Goal: Task Accomplishment & Management: Complete application form

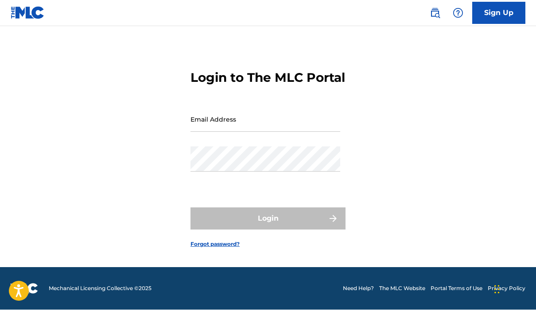
click at [274, 109] on input "Email Address" at bounding box center [265, 119] width 150 height 25
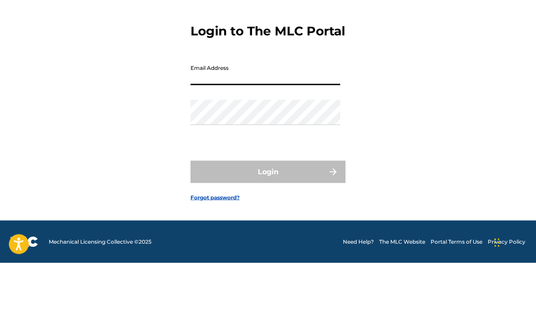
type input "[EMAIL_ADDRESS][DOMAIN_NAME]"
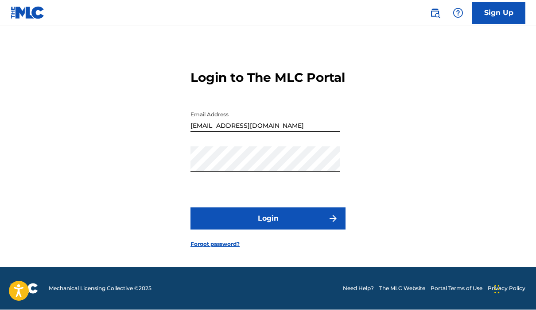
click at [298, 208] on button "Login" at bounding box center [267, 219] width 155 height 22
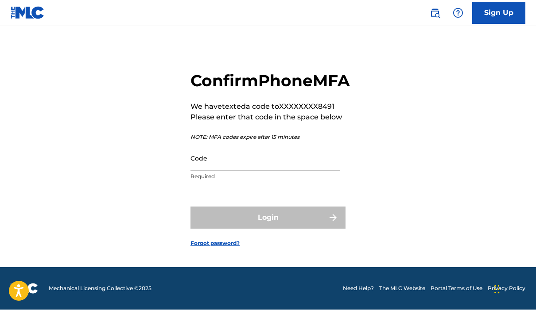
click at [255, 146] on input "Code" at bounding box center [265, 158] width 150 height 25
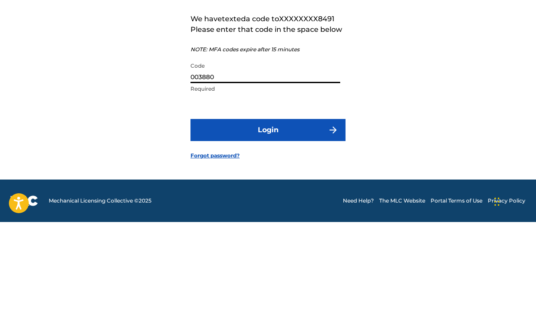
type input "003880"
click at [328, 213] on img "submit" at bounding box center [333, 218] width 11 height 11
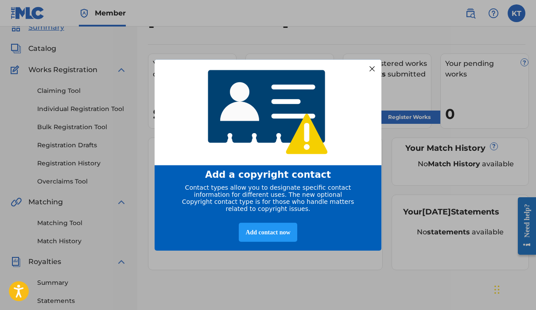
click at [282, 237] on div "Add contact now" at bounding box center [268, 232] width 58 height 19
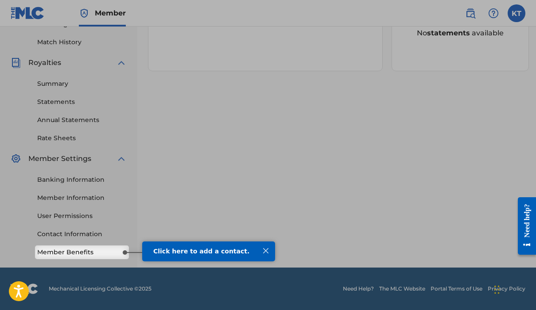
click at [268, 248] on div at bounding box center [266, 251] width 12 height 12
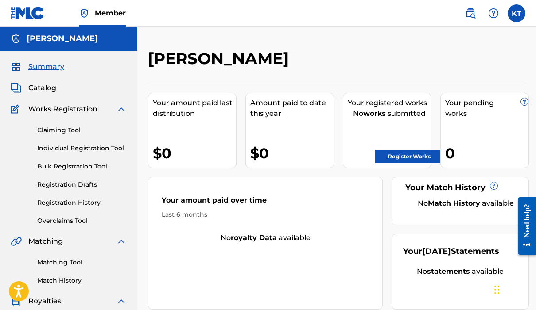
click at [412, 154] on link "Register Works" at bounding box center [409, 156] width 68 height 13
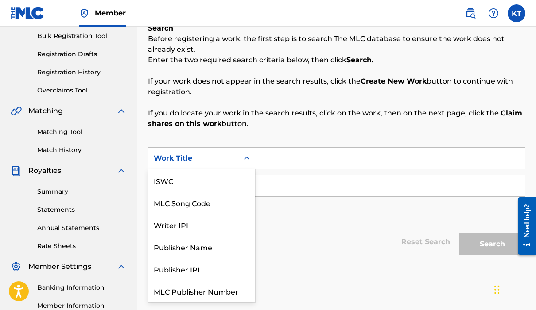
scroll to position [22, 0]
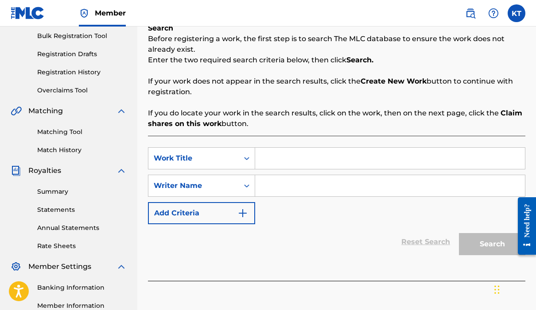
click at [292, 154] on input "Search Form" at bounding box center [390, 158] width 270 height 21
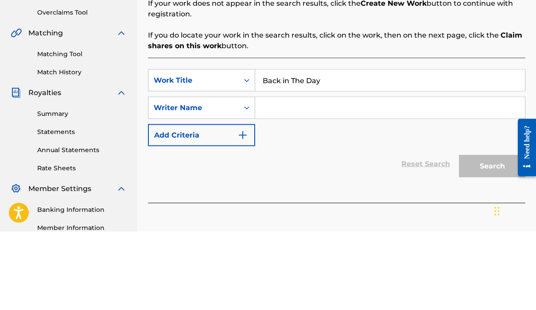
type input "Back in The Day"
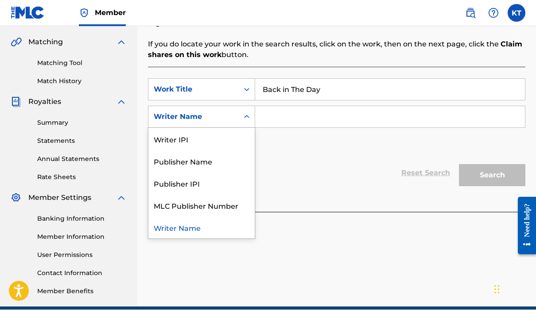
click at [292, 118] on input "Search Form" at bounding box center [390, 117] width 270 height 21
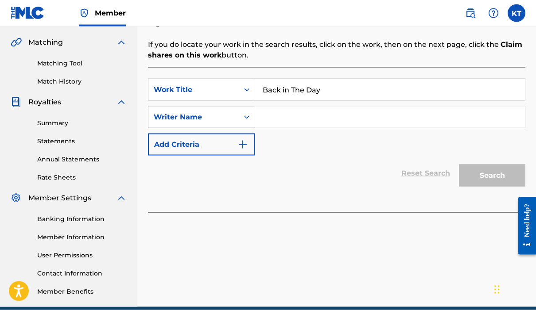
scroll to position [153, 0]
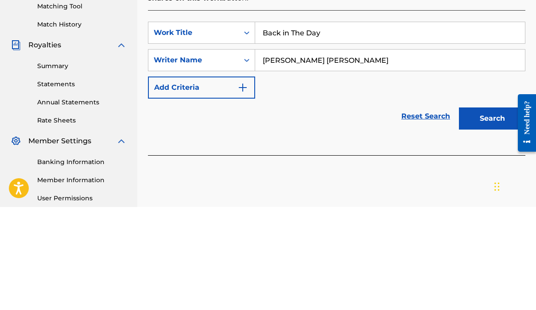
type input "[PERSON_NAME] [PERSON_NAME]"
click at [247, 185] on img "Search Form" at bounding box center [242, 190] width 11 height 11
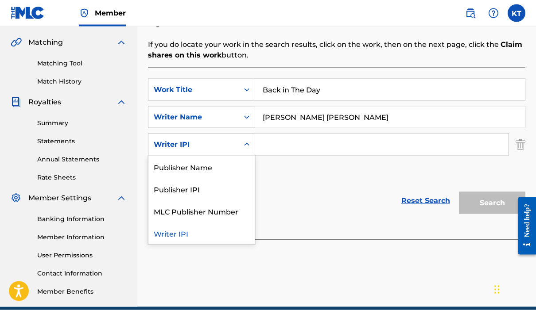
scroll to position [199, 0]
click at [297, 141] on input "Search Form" at bounding box center [381, 144] width 253 height 21
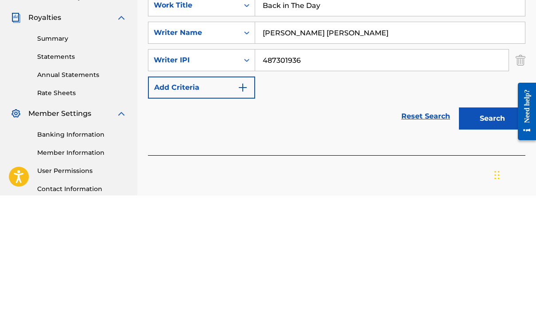
scroll to position [180, 0]
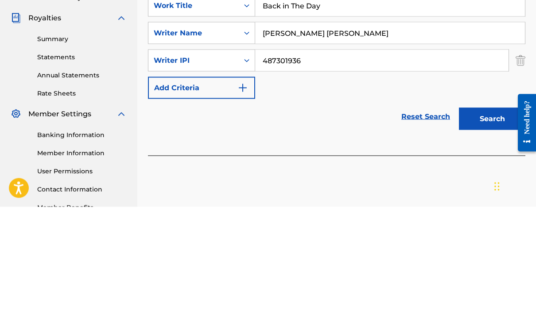
type input "487301936"
click at [246, 186] on img "Search Form" at bounding box center [242, 191] width 11 height 11
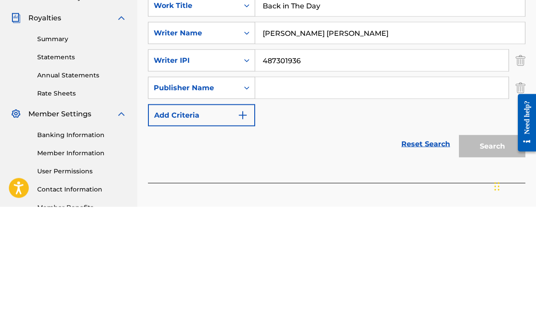
scroll to position [239, 0]
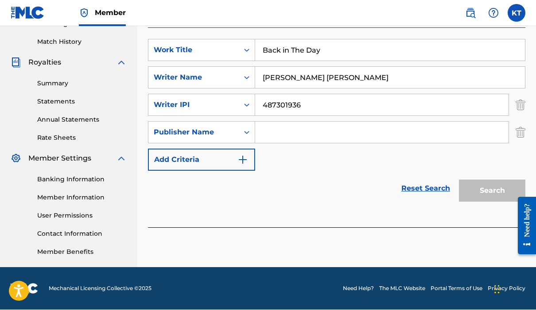
click at [247, 164] on img "Search Form" at bounding box center [242, 160] width 11 height 11
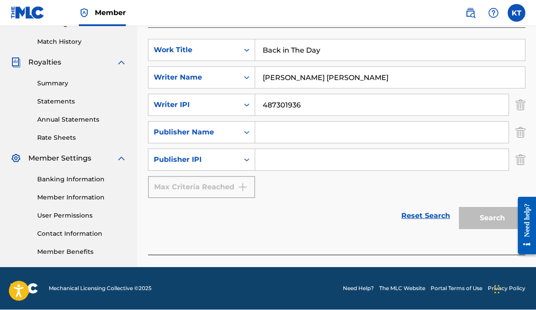
click at [444, 130] on input "Search Form" at bounding box center [381, 132] width 253 height 21
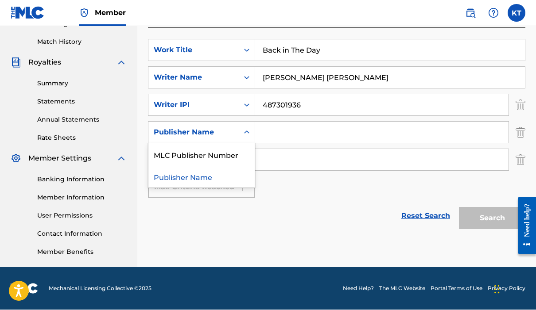
click at [225, 179] on div "Publisher Name" at bounding box center [201, 177] width 106 height 22
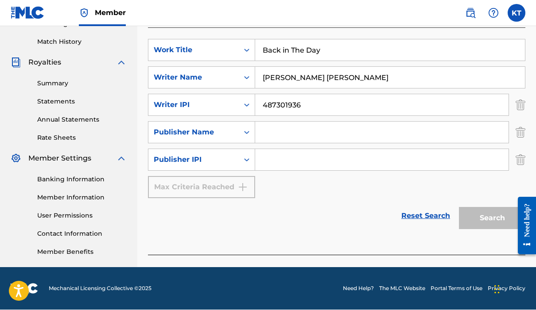
click at [309, 132] on input "Search Form" at bounding box center [381, 132] width 253 height 21
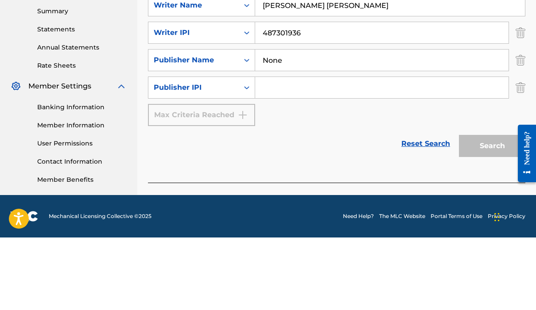
type input "None"
click at [302, 150] on input "Search Form" at bounding box center [381, 160] width 253 height 21
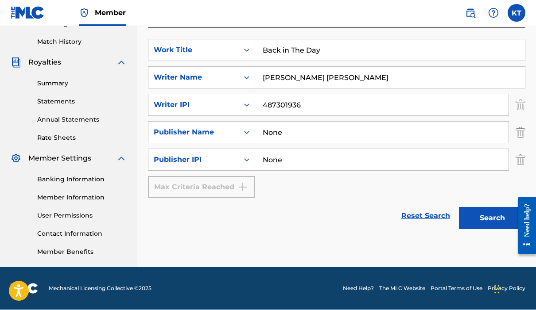
type input "None"
click at [301, 131] on input "None" at bounding box center [381, 132] width 253 height 21
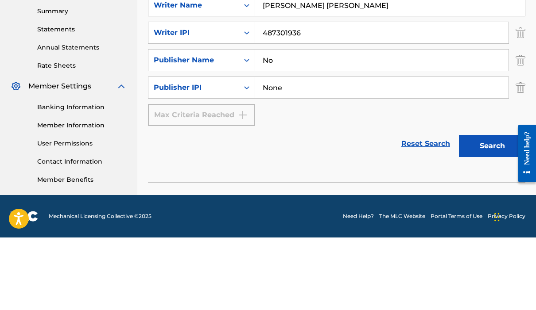
type input "N"
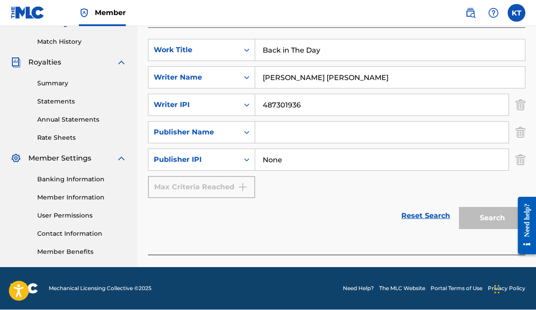
click at [313, 129] on input "Search Form" at bounding box center [381, 132] width 253 height 21
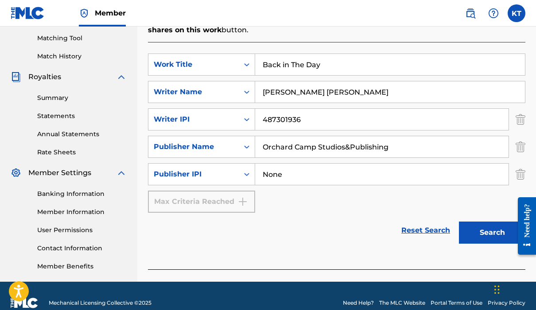
scroll to position [224, 0]
type input "Orchard Camp Studios&Publishing"
click at [300, 173] on input "None" at bounding box center [381, 174] width 253 height 21
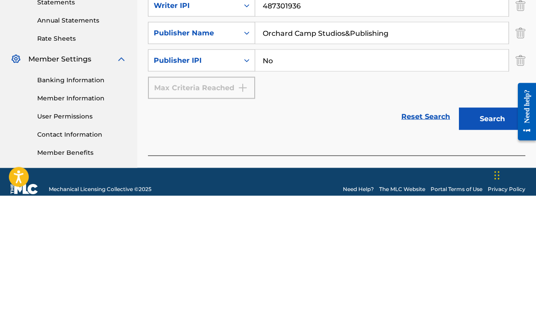
type input "N"
click at [405, 137] on input "Orchard Camp Studios&Publishing" at bounding box center [381, 147] width 253 height 21
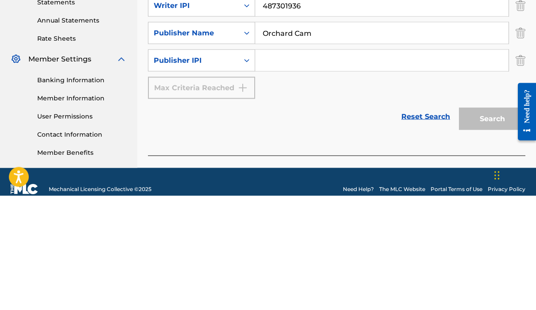
type input "Orchard Ca"
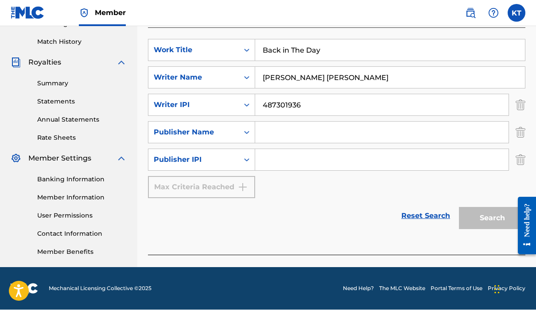
click at [424, 217] on link "Reset Search" at bounding box center [426, 216] width 58 height 19
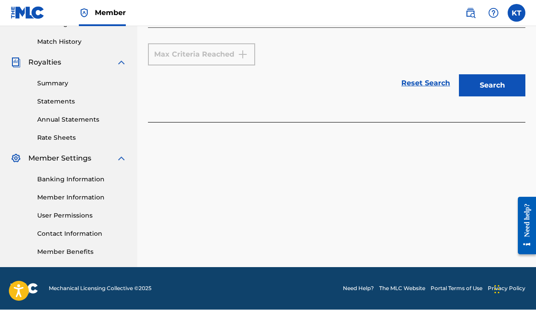
click at [493, 84] on button "Search" at bounding box center [492, 86] width 66 height 22
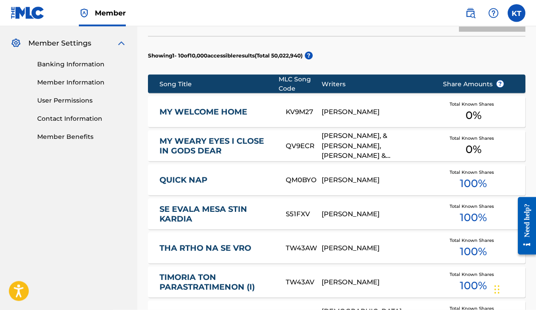
scroll to position [355, 0]
click at [502, 85] on span "?" at bounding box center [499, 83] width 7 height 7
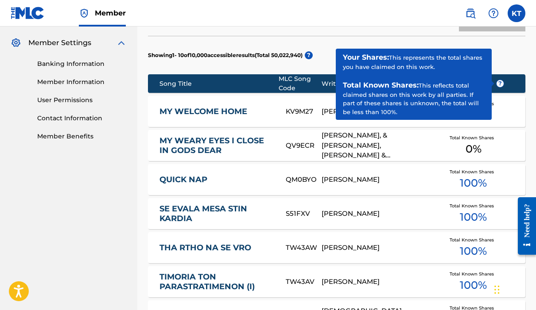
click at [507, 116] on div "Total Known Shares 0 %" at bounding box center [473, 111] width 89 height 27
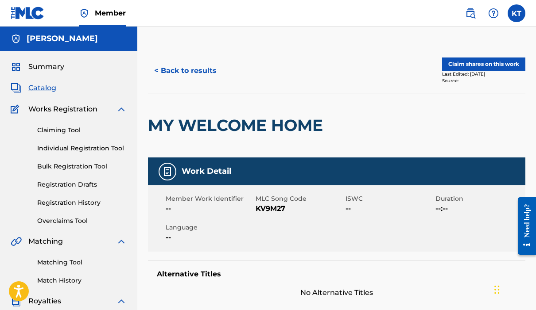
click at [179, 74] on button "< Back to results" at bounding box center [185, 71] width 75 height 22
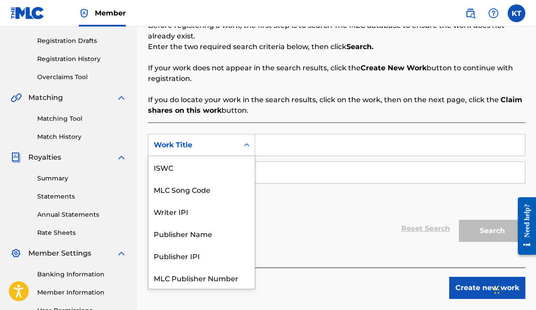
scroll to position [22, 0]
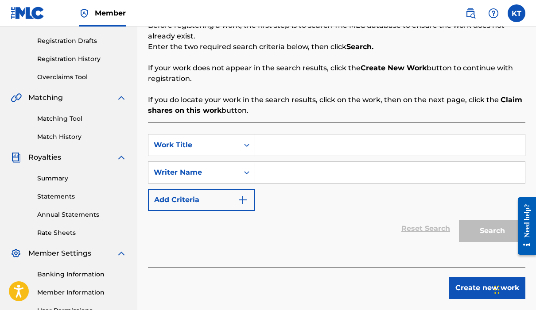
click at [308, 142] on input "Search Form" at bounding box center [390, 145] width 270 height 21
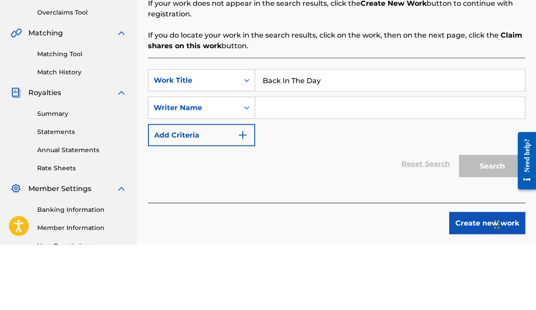
type input "Back In The Day"
click at [287, 162] on input "Search Form" at bounding box center [390, 172] width 270 height 21
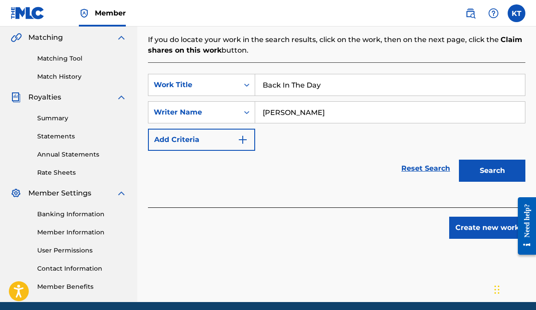
scroll to position [204, 0]
type input "[PERSON_NAME]"
click at [487, 168] on button "Search" at bounding box center [492, 171] width 66 height 22
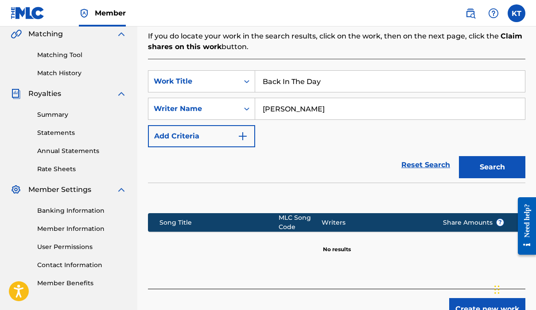
scroll to position [221, 0]
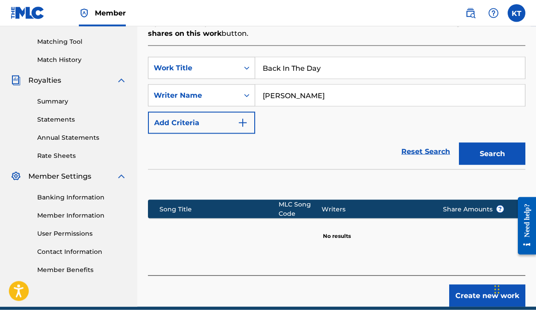
click at [478, 293] on button "Create new work" at bounding box center [487, 296] width 76 height 22
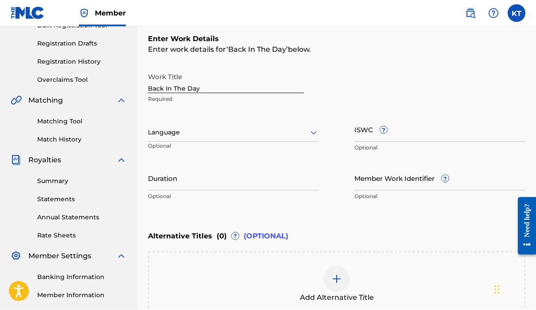
scroll to position [140, 0]
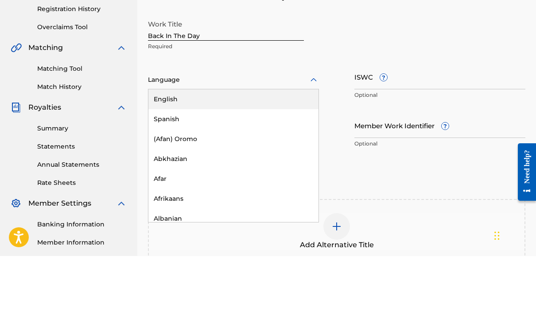
click at [260, 143] on div "English" at bounding box center [233, 153] width 170 height 20
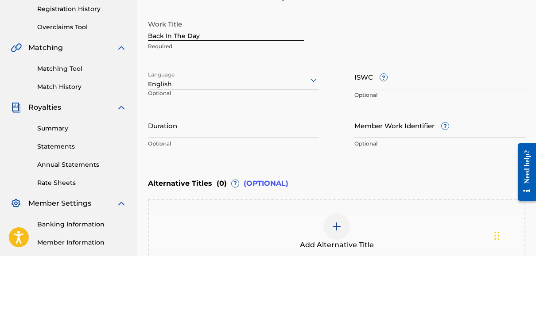
scroll to position [194, 0]
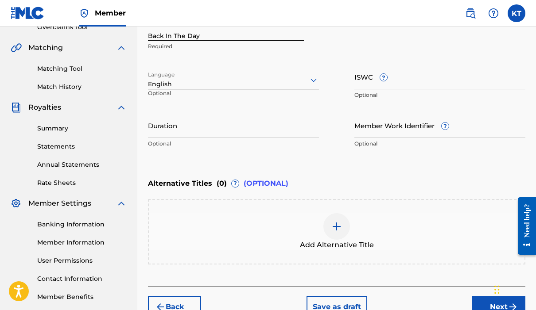
click at [397, 78] on input "ISWC ?" at bounding box center [439, 76] width 171 height 25
click at [377, 85] on input "ISWC ?" at bounding box center [439, 76] width 171 height 25
paste input "T9138726519"
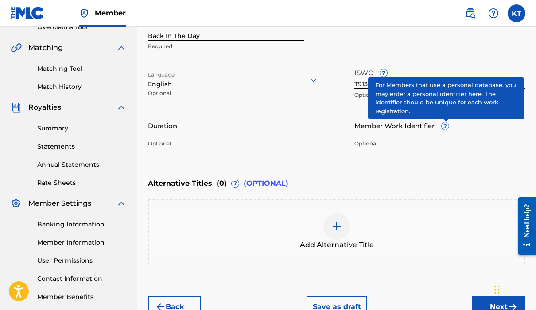
type input "T9138726519"
click at [448, 125] on span "?" at bounding box center [444, 126] width 7 height 7
click at [448, 125] on input "Member Work Identifier ?" at bounding box center [439, 125] width 171 height 25
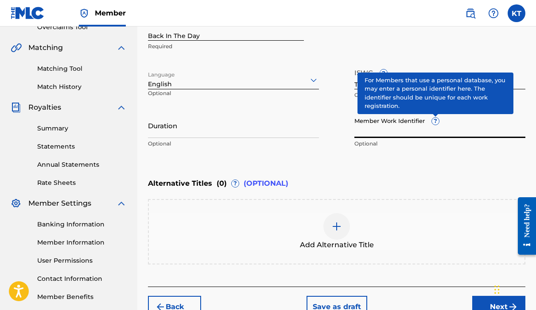
click at [443, 43] on div "Work Title Back In The Day Required" at bounding box center [336, 35] width 377 height 40
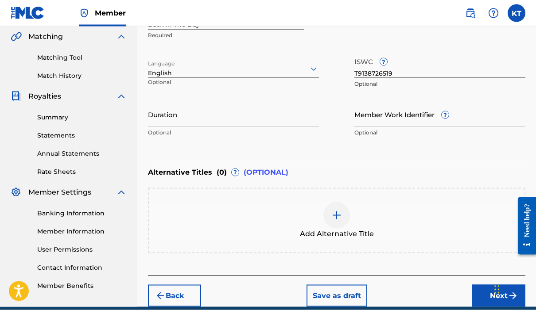
scroll to position [205, 0]
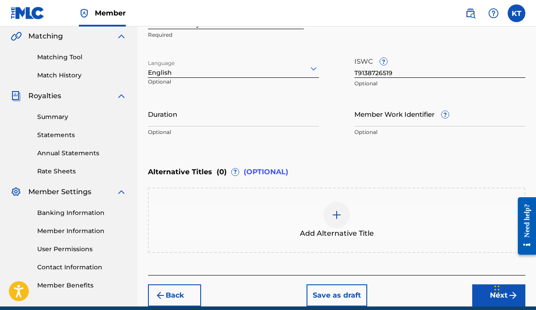
click at [448, 114] on span "?" at bounding box center [444, 114] width 7 height 7
click at [448, 114] on input "Member Work Identifier ?" at bounding box center [439, 113] width 171 height 25
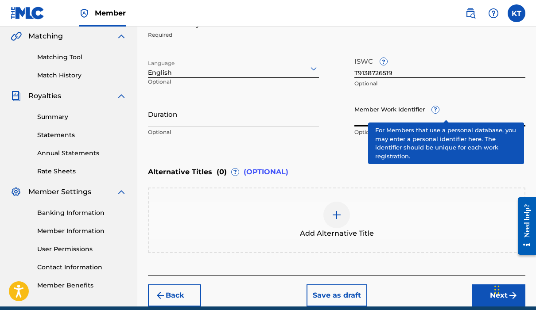
scroll to position [205, 0]
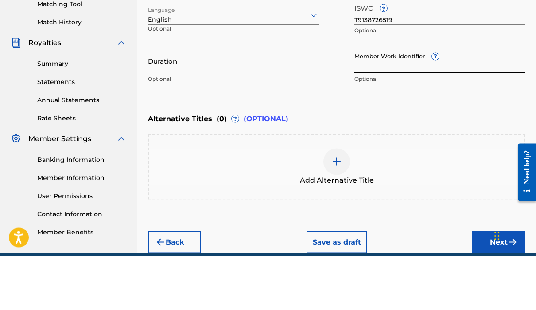
click at [497, 43] on div "Work Title Back In The Day Required Language English Optional ISWC ? T913872651…" at bounding box center [336, 72] width 377 height 137
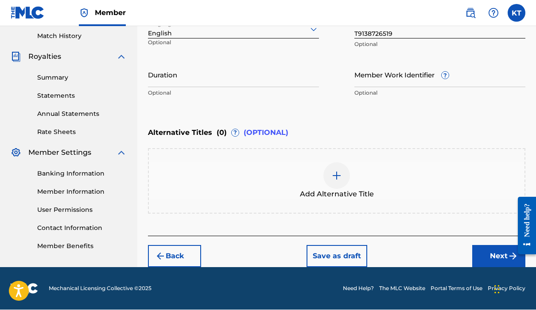
click at [495, 254] on button "Next" at bounding box center [498, 257] width 53 height 22
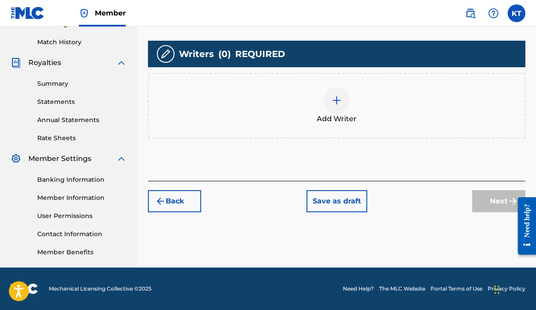
click at [338, 100] on img at bounding box center [336, 100] width 11 height 11
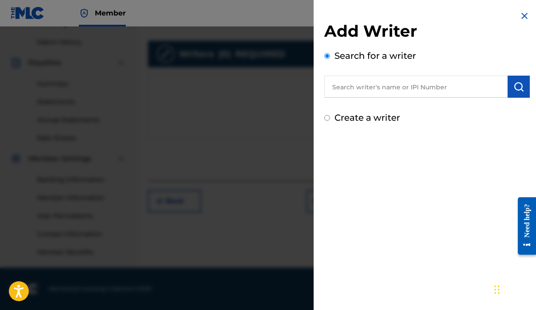
click at [390, 172] on div "Add Writer Search for a writer Create a writer" at bounding box center [426, 155] width 227 height 310
click at [400, 145] on div "Add Writer Search for a writer Create a writer" at bounding box center [426, 155] width 227 height 310
click at [521, 19] on img at bounding box center [524, 16] width 11 height 11
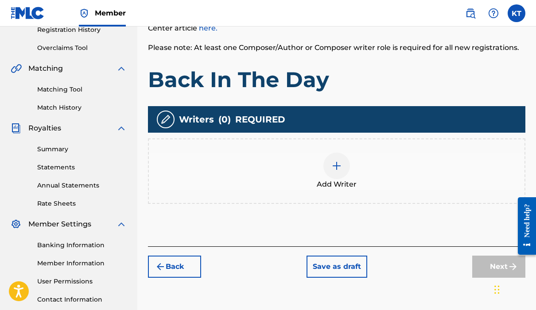
scroll to position [173, 0]
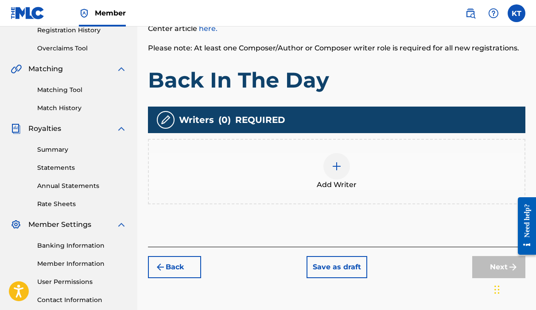
click at [340, 163] on img at bounding box center [336, 166] width 11 height 11
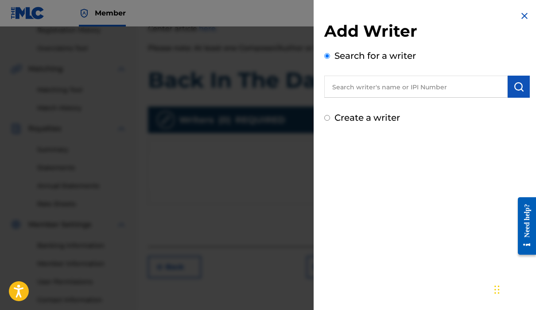
click at [32, 137] on div at bounding box center [268, 182] width 536 height 310
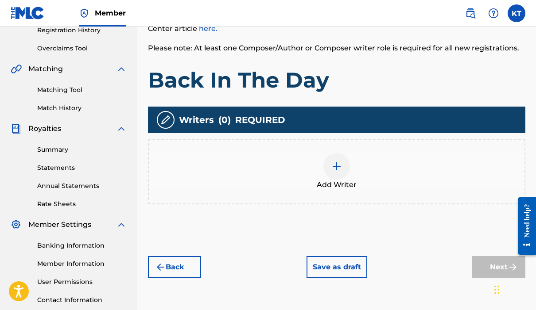
click at [340, 163] on img at bounding box center [336, 166] width 11 height 11
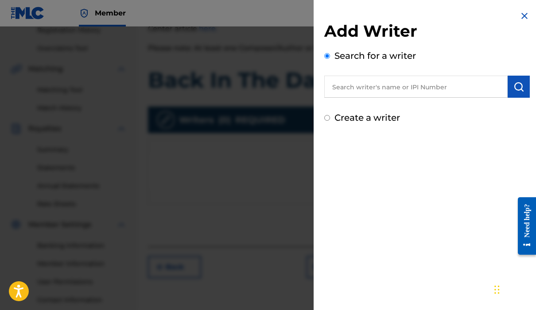
click at [19, 292] on icon "Open accessiBe: accessibility options, statement and help" at bounding box center [19, 293] width 10 height 10
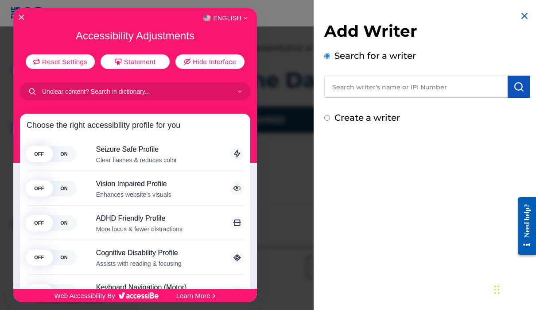
scroll to position [0, 0]
click at [426, 87] on div at bounding box center [268, 155] width 536 height 310
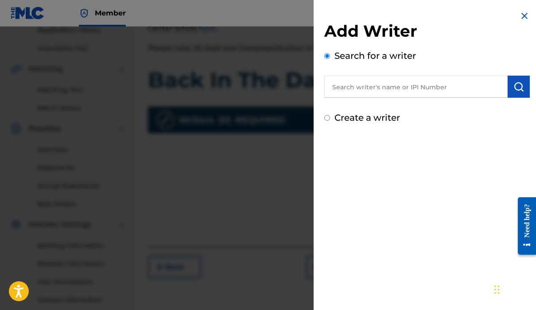
click at [426, 87] on input "text" at bounding box center [415, 87] width 183 height 22
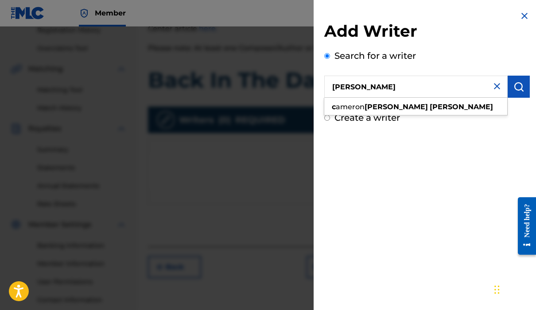
click at [395, 86] on input "[PERSON_NAME]" at bounding box center [415, 87] width 183 height 22
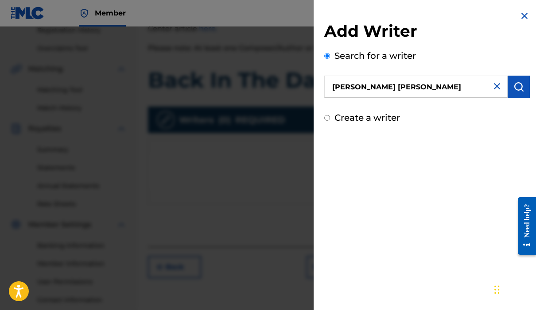
scroll to position [162, 0]
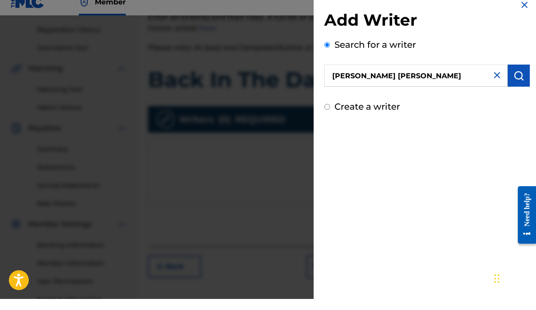
type input "[PERSON_NAME] [PERSON_NAME]"
click at [325, 115] on input "Create a writer" at bounding box center [327, 118] width 6 height 6
radio input "false"
radio input "true"
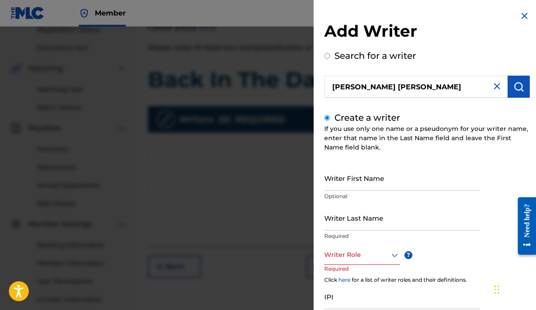
click at [410, 176] on input "Writer First Name" at bounding box center [402, 178] width 156 height 25
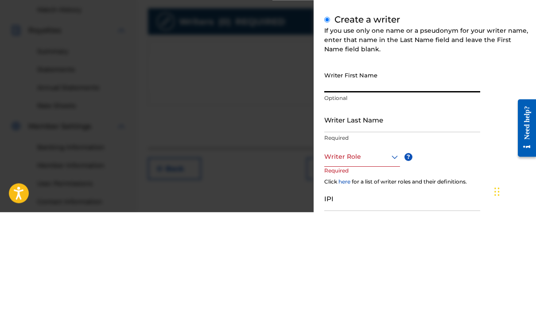
type input "[PERSON_NAME]"
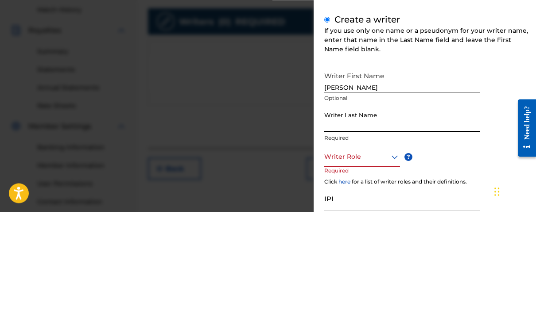
type input "[PERSON_NAME]"
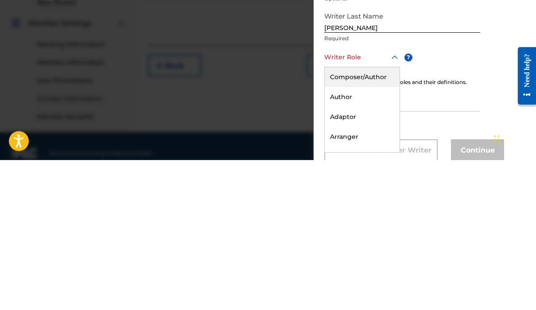
scroll to position [48, 0]
click at [382, 217] on div "Composer/Author" at bounding box center [361, 227] width 75 height 20
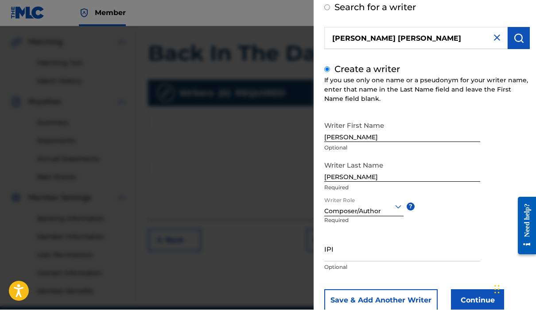
scroll to position [35, 0]
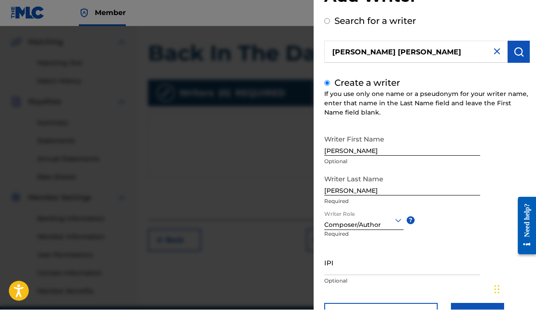
click at [364, 267] on input "IPI" at bounding box center [402, 263] width 156 height 25
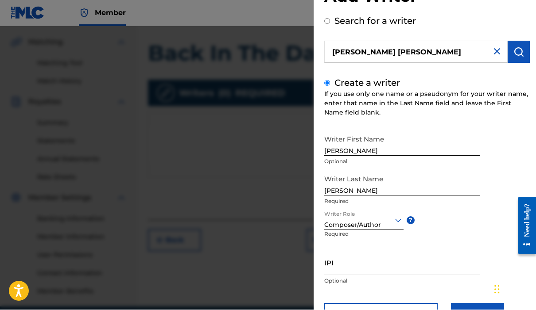
click at [355, 264] on input "IPI" at bounding box center [402, 263] width 156 height 25
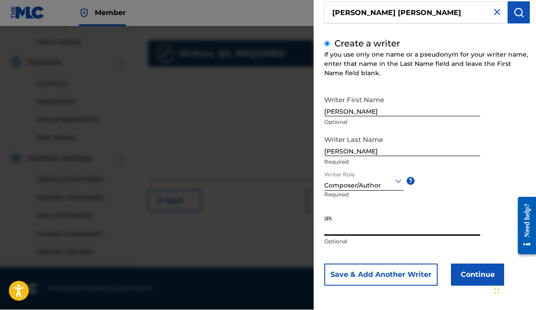
scroll to position [74, 0]
click at [476, 274] on button "Continue" at bounding box center [477, 275] width 53 height 22
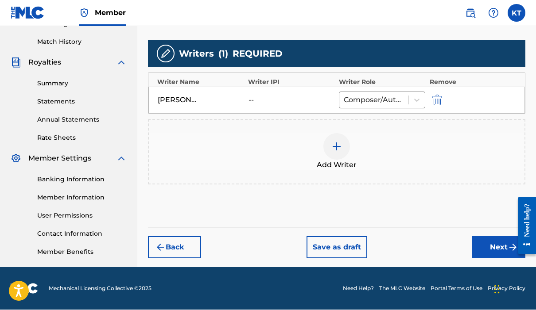
click at [486, 242] on button "Next" at bounding box center [498, 248] width 53 height 22
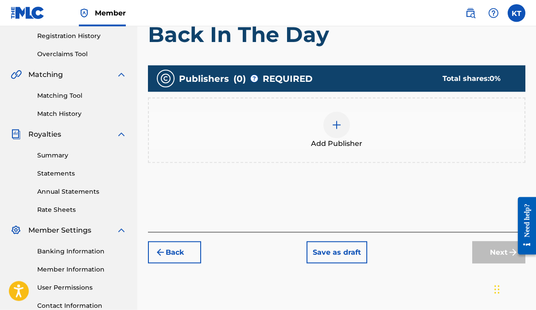
scroll to position [167, 0]
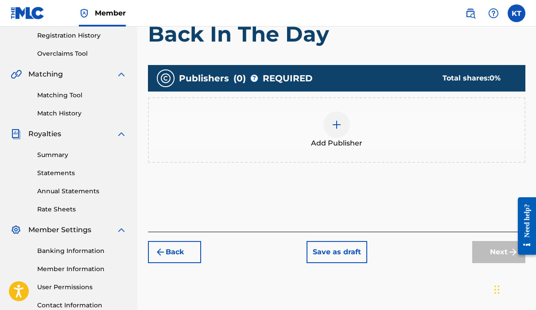
click at [256, 74] on div "Publishers ( 0 ) ? REQUIRED Total shares: 0 %" at bounding box center [336, 78] width 377 height 27
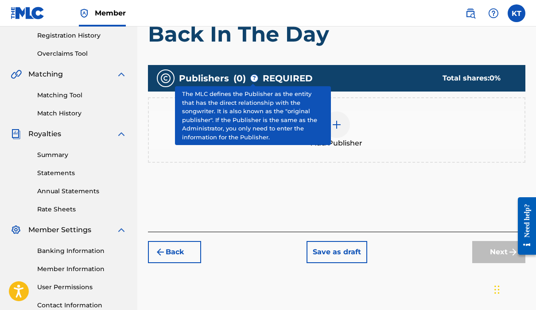
click at [255, 76] on span "?" at bounding box center [254, 78] width 7 height 7
click at [361, 132] on div "Add Publisher" at bounding box center [336, 130] width 375 height 37
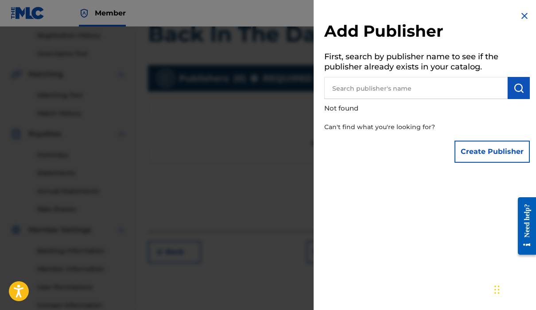
click at [495, 150] on button "Create Publisher" at bounding box center [491, 152] width 75 height 22
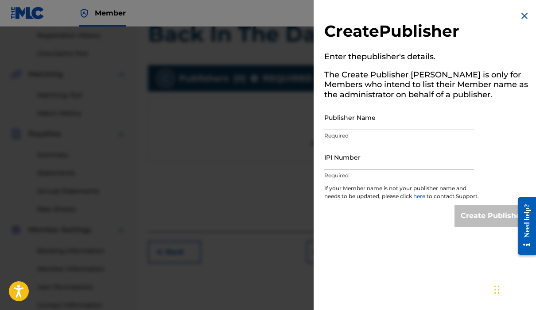
click at [399, 123] on input "Publisher Name" at bounding box center [399, 117] width 150 height 25
type input "Orchard Camp Studios & Publishing"
click at [384, 164] on input "IPI Number" at bounding box center [399, 157] width 150 height 25
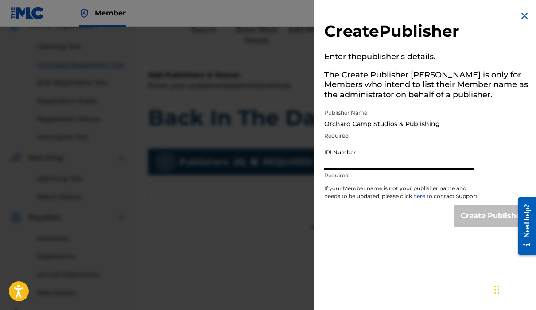
scroll to position [81, 0]
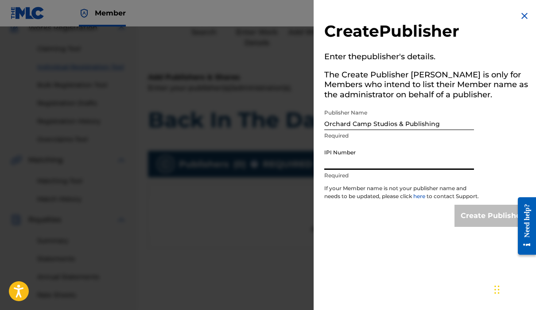
click at [528, 15] on img at bounding box center [524, 16] width 11 height 11
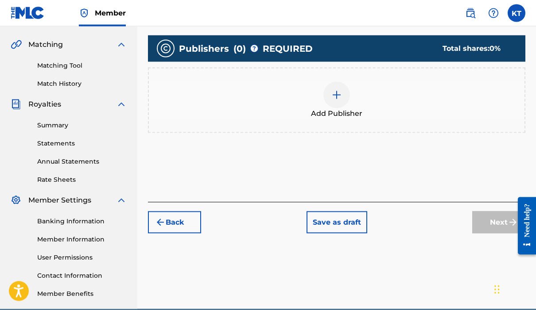
scroll to position [199, 0]
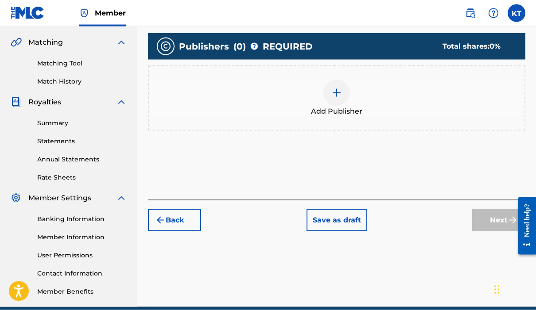
click at [346, 220] on button "Save as draft" at bounding box center [336, 220] width 61 height 22
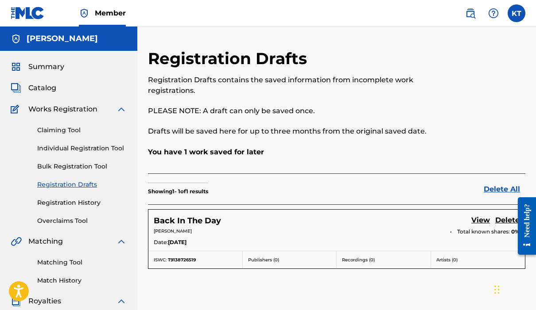
click at [519, 16] on label at bounding box center [516, 13] width 18 height 18
click at [516, 13] on input "[PERSON_NAME] [EMAIL_ADDRESS][DOMAIN_NAME] Notification Preferences Profile Log…" at bounding box center [516, 13] width 0 height 0
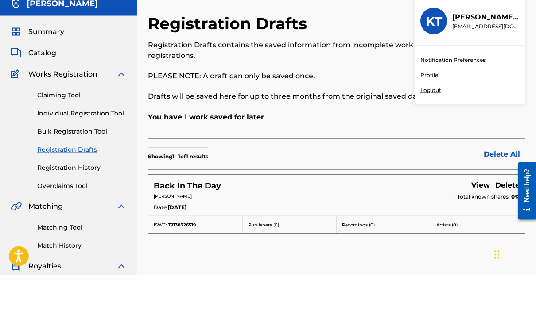
click at [436, 121] on p "Log out" at bounding box center [430, 125] width 21 height 8
click at [516, 13] on input "[PERSON_NAME] [EMAIL_ADDRESS][DOMAIN_NAME] Notification Preferences Profile Log…" at bounding box center [516, 13] width 0 height 0
